Goal: Check status: Check status

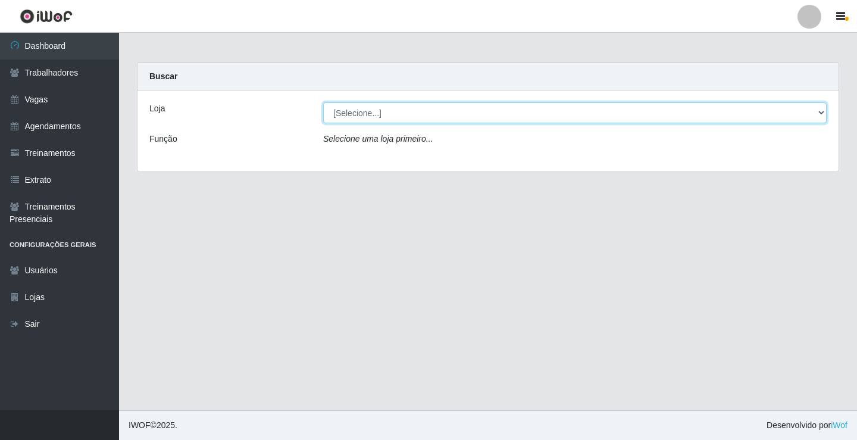
click at [352, 111] on select "[Selecione...] Edilicya Supermercado" at bounding box center [574, 112] width 503 height 21
select select "460"
click at [323, 102] on select "[Selecione...] Edilicya Supermercado" at bounding box center [574, 112] width 503 height 21
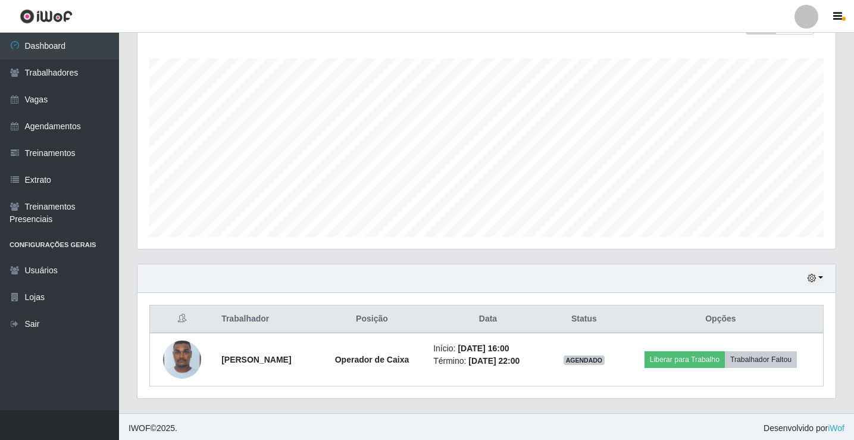
scroll to position [192, 0]
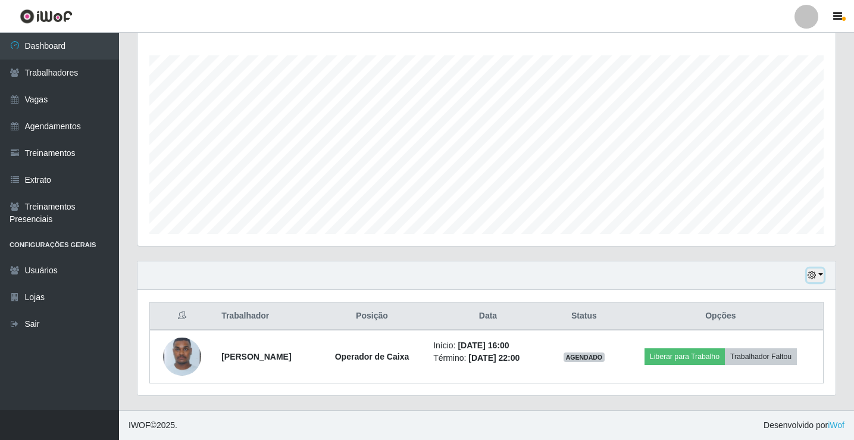
click at [823, 275] on button "button" at bounding box center [815, 275] width 17 height 14
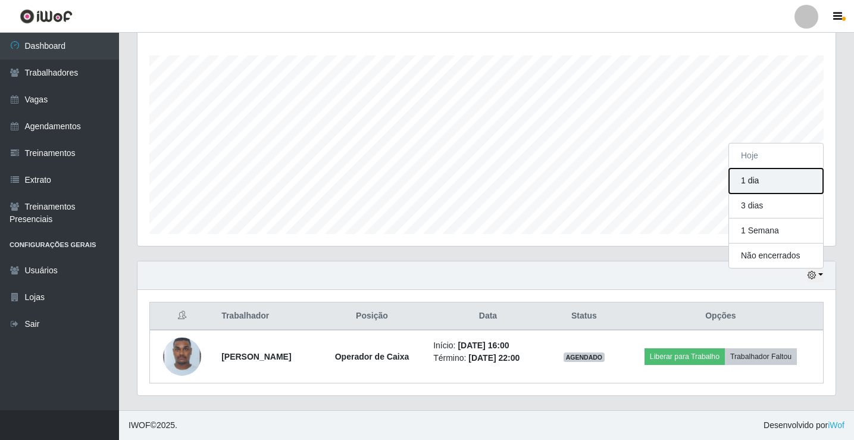
click at [771, 180] on button "1 dia" at bounding box center [776, 180] width 94 height 25
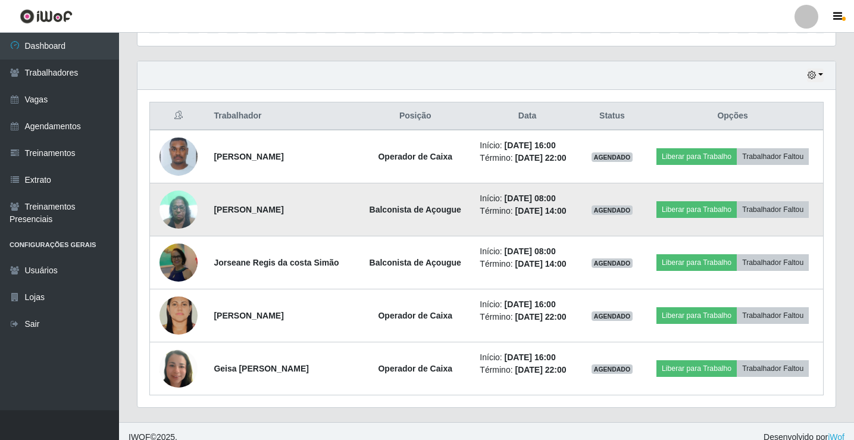
scroll to position [403, 0]
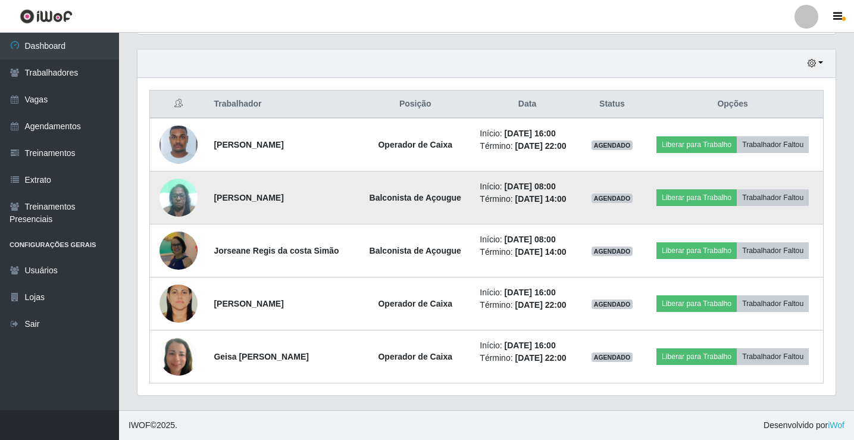
click at [181, 198] on img at bounding box center [178, 197] width 38 height 51
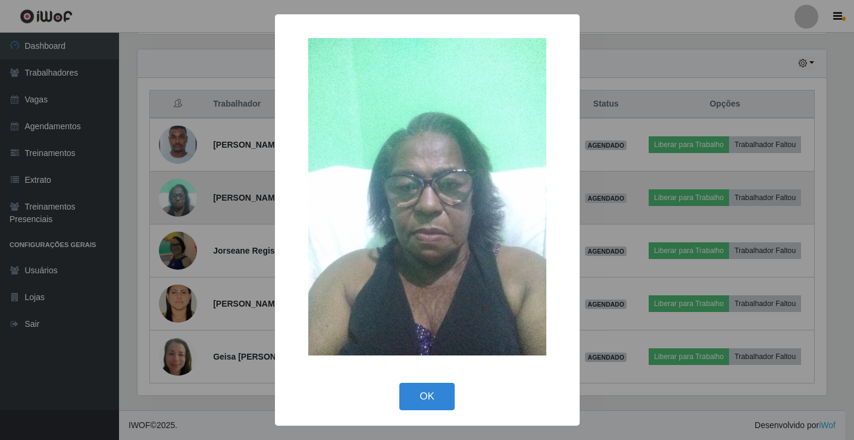
scroll to position [247, 692]
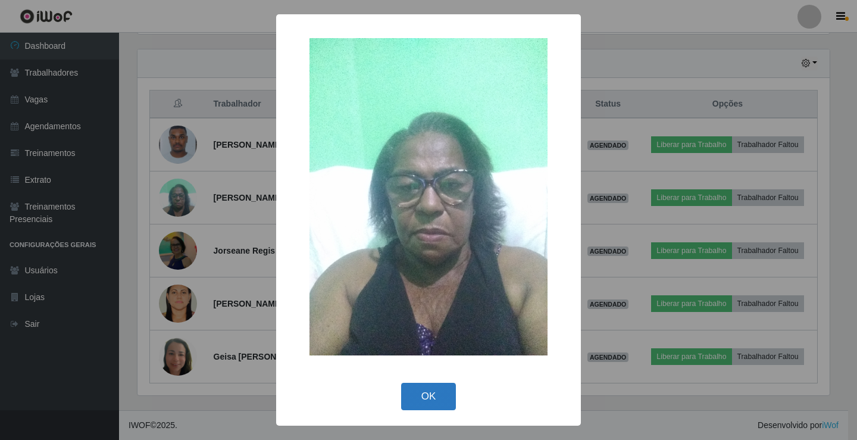
click at [421, 391] on button "OK" at bounding box center [428, 396] width 55 height 28
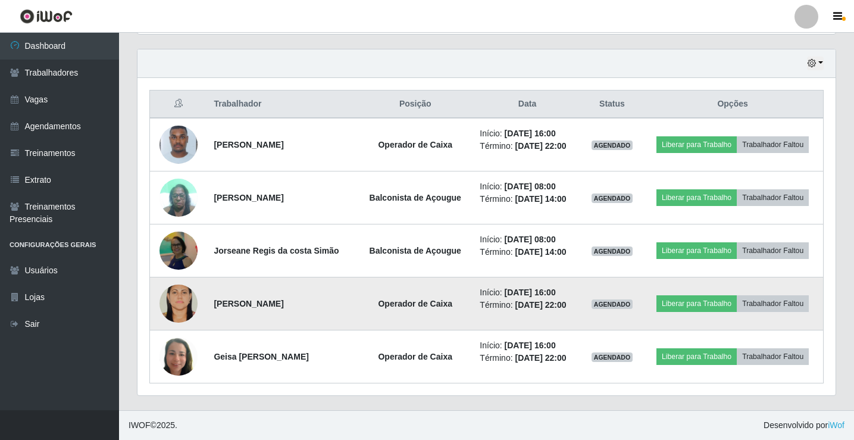
scroll to position [247, 698]
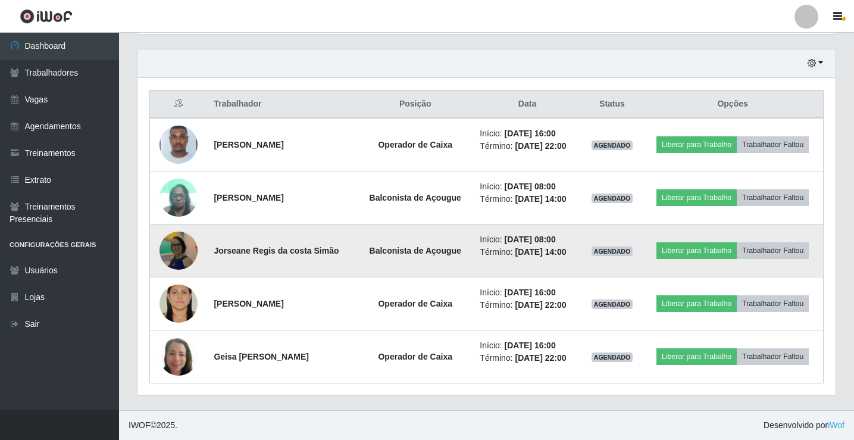
click at [184, 250] on img at bounding box center [178, 250] width 38 height 41
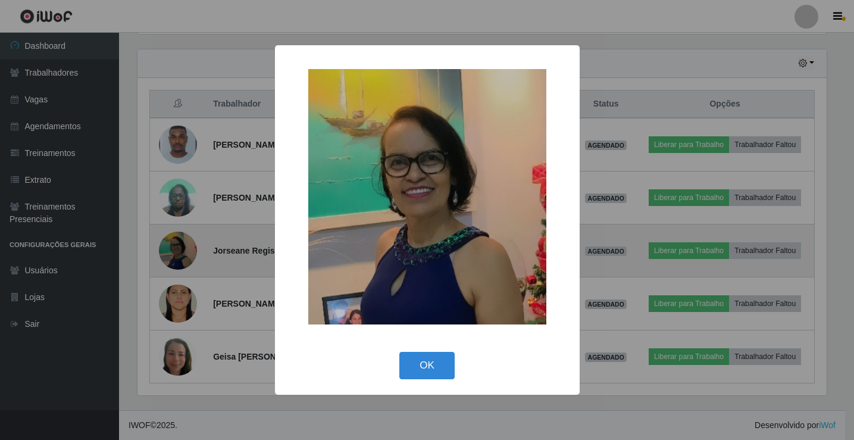
scroll to position [247, 692]
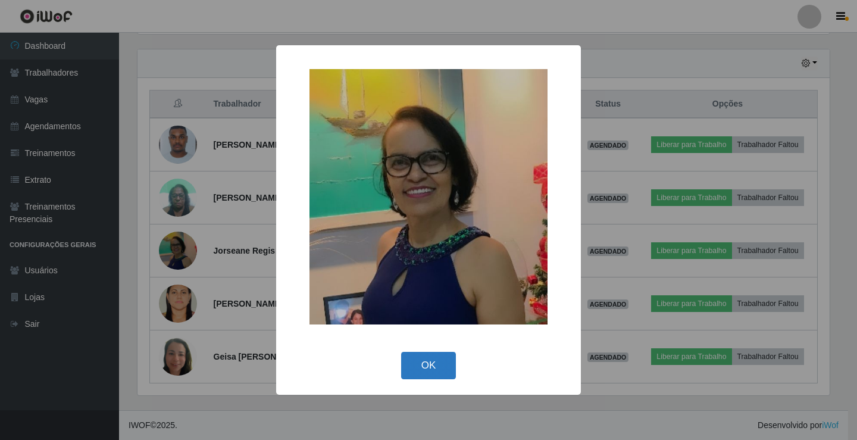
click at [421, 359] on button "OK" at bounding box center [428, 366] width 55 height 28
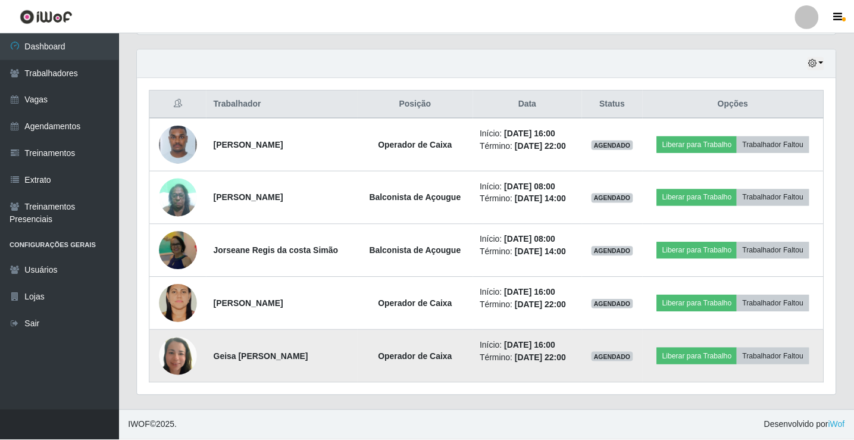
scroll to position [247, 698]
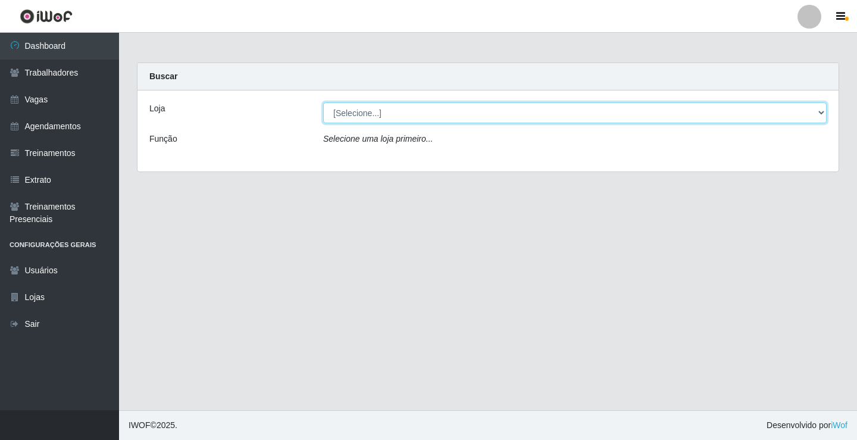
click at [360, 111] on select "[Selecione...] Edilicya Supermercado" at bounding box center [574, 112] width 503 height 21
select select "460"
click at [323, 102] on select "[Selecione...] Edilicya Supermercado" at bounding box center [574, 112] width 503 height 21
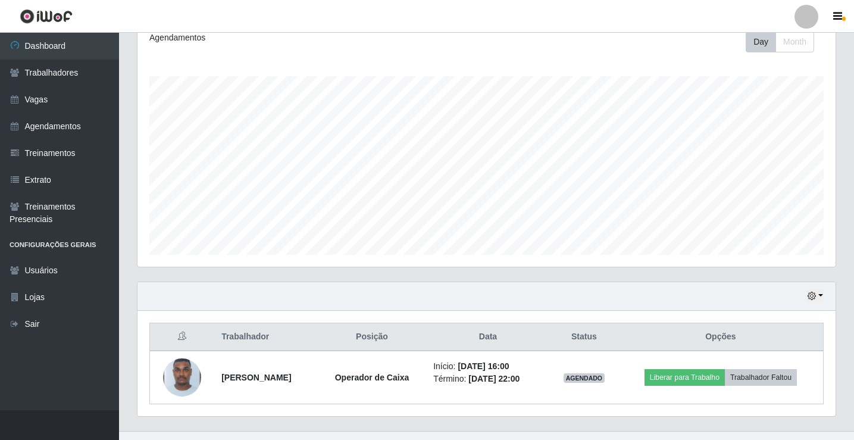
scroll to position [192, 0]
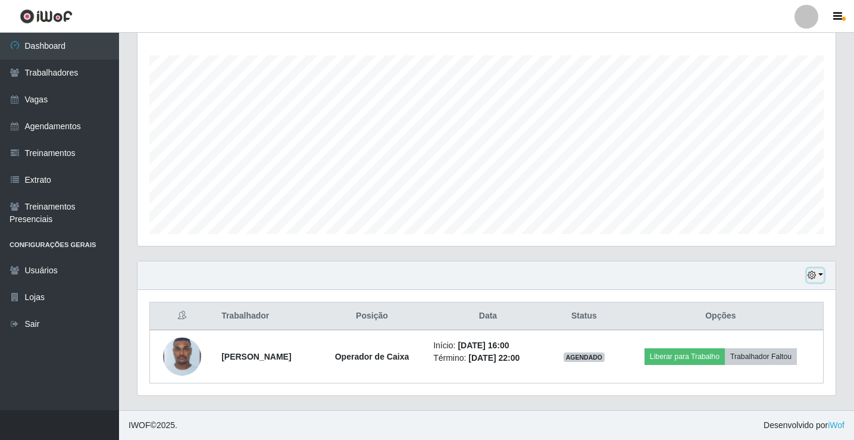
click at [811, 275] on icon "button" at bounding box center [811, 275] width 8 height 8
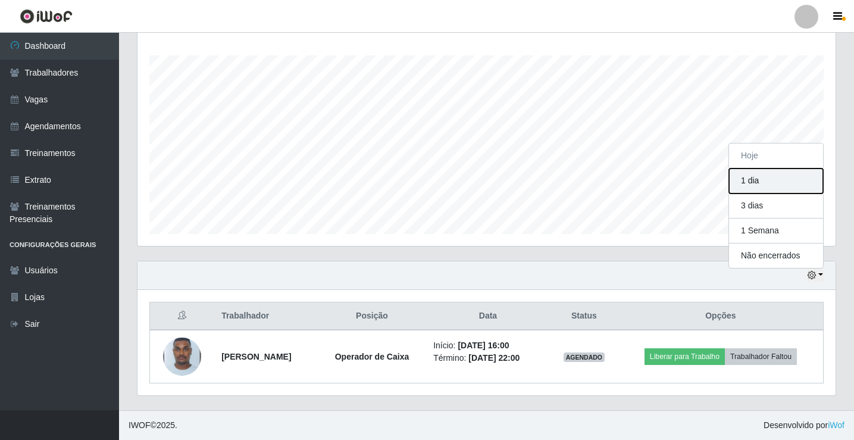
click at [769, 186] on button "1 dia" at bounding box center [776, 180] width 94 height 25
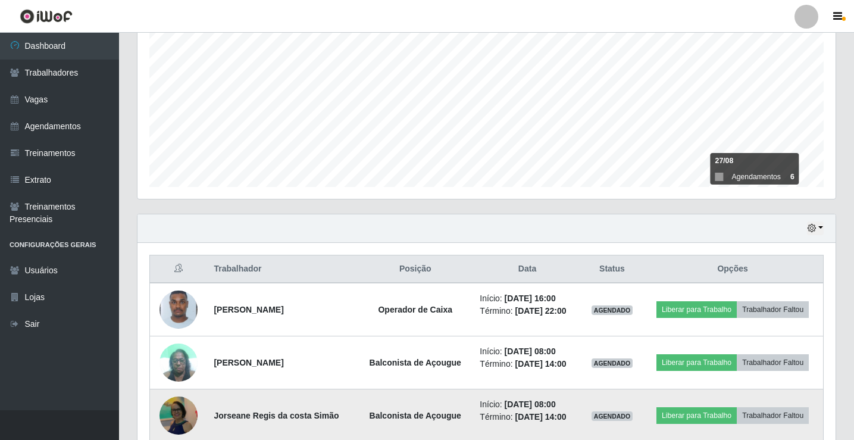
scroll to position [403, 0]
